Goal: Feedback & Contribution: Leave review/rating

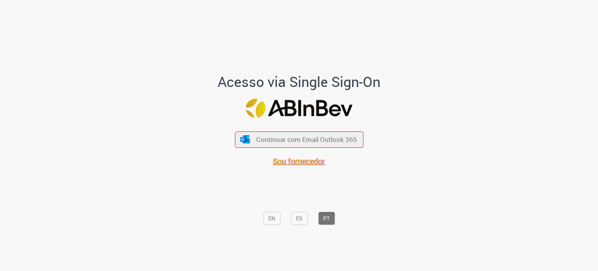
click at [290, 162] on span "Sou fornecedor" at bounding box center [299, 161] width 52 height 11
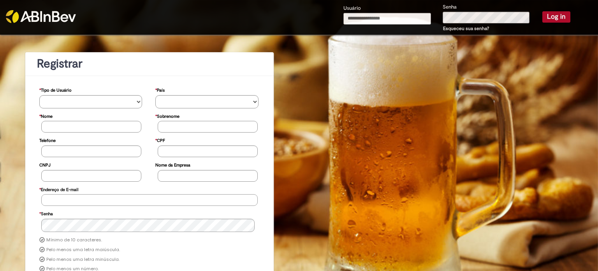
type input "**********"
click at [553, 19] on button "Log in" at bounding box center [557, 16] width 28 height 11
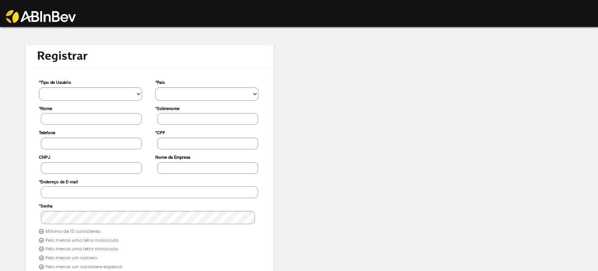
type input "**********"
click at [44, 12] on img at bounding box center [41, 16] width 70 height 13
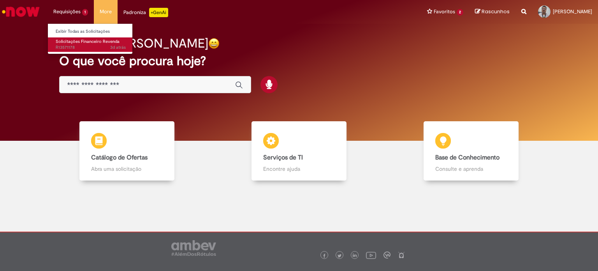
click at [72, 46] on span "3d atrás 3 dias atrás R13571178" at bounding box center [91, 47] width 70 height 6
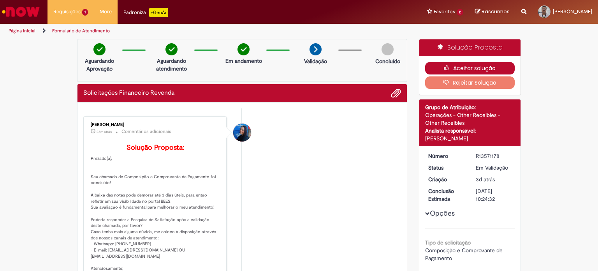
click at [461, 70] on button "Aceitar solução" at bounding box center [470, 68] width 90 height 12
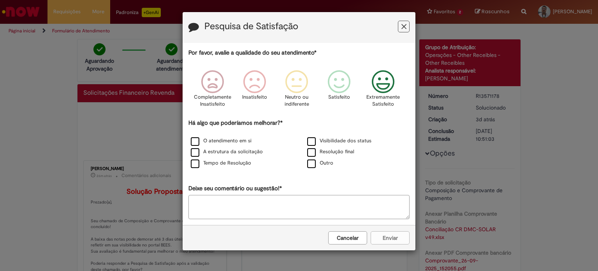
click at [381, 85] on icon "Feedback" at bounding box center [383, 81] width 29 height 23
click at [198, 139] on label "O atendimento em si" at bounding box center [221, 140] width 61 height 7
drag, startPoint x: 196, startPoint y: 150, endPoint x: 197, endPoint y: 157, distance: 7.3
click at [196, 151] on label "A estrutura da solicitação" at bounding box center [227, 151] width 72 height 7
click at [197, 160] on label "Tempo de Resolução" at bounding box center [221, 162] width 60 height 7
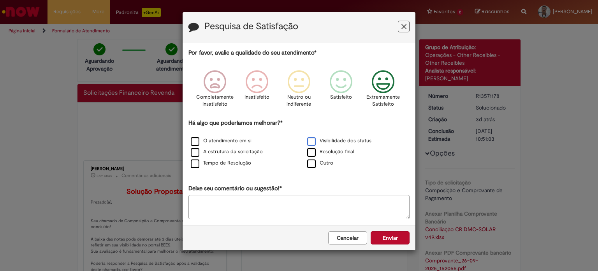
click at [311, 143] on label "Visibilidade dos status" at bounding box center [339, 140] width 64 height 7
click at [309, 152] on label "Resolução final" at bounding box center [330, 151] width 47 height 7
click at [392, 235] on button "Enviar" at bounding box center [390, 237] width 39 height 13
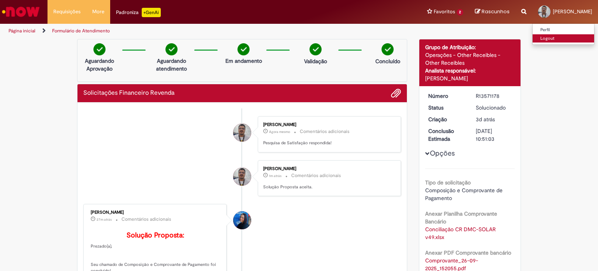
click at [557, 39] on link "Logout" at bounding box center [564, 38] width 62 height 9
